Goal: Information Seeking & Learning: Check status

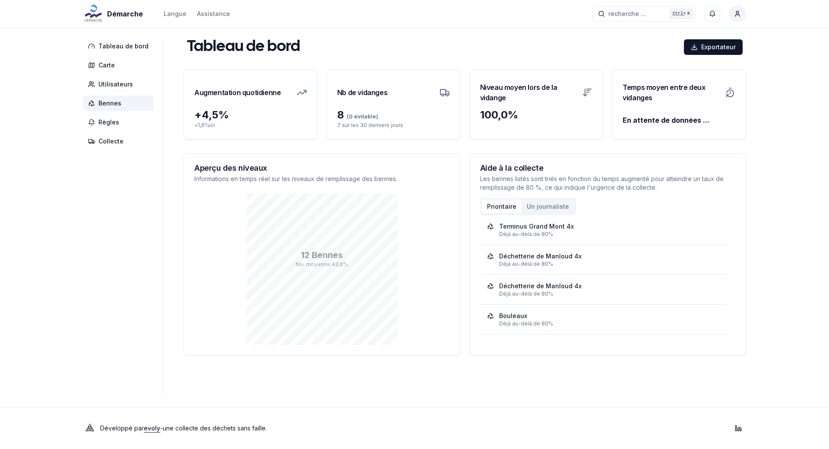
click at [117, 101] on font "Bennes" at bounding box center [109, 102] width 23 height 7
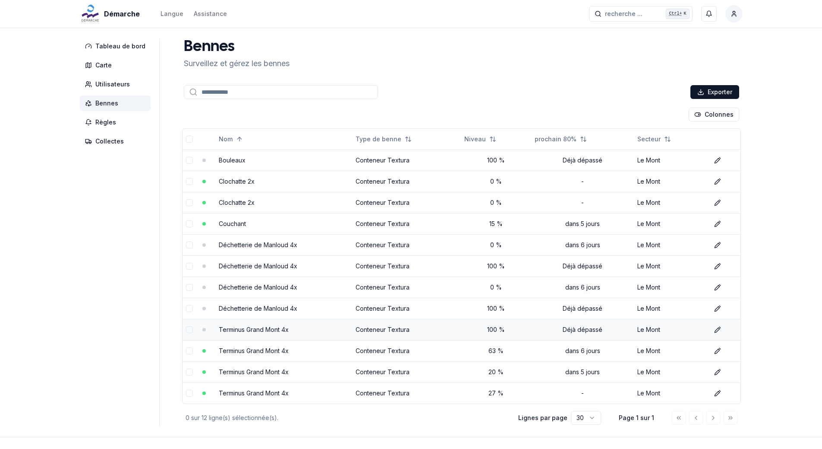
scroll to position [30, 0]
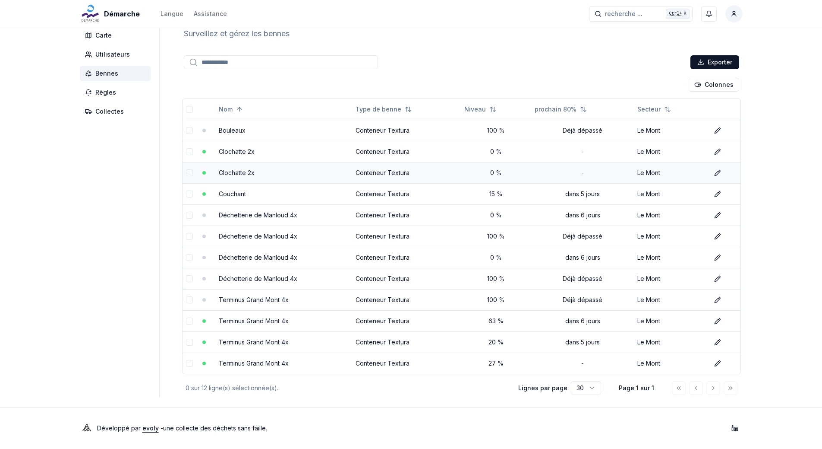
click at [227, 175] on link "Clochatte 2x" at bounding box center [237, 172] width 36 height 7
